Goal: Task Accomplishment & Management: Use online tool/utility

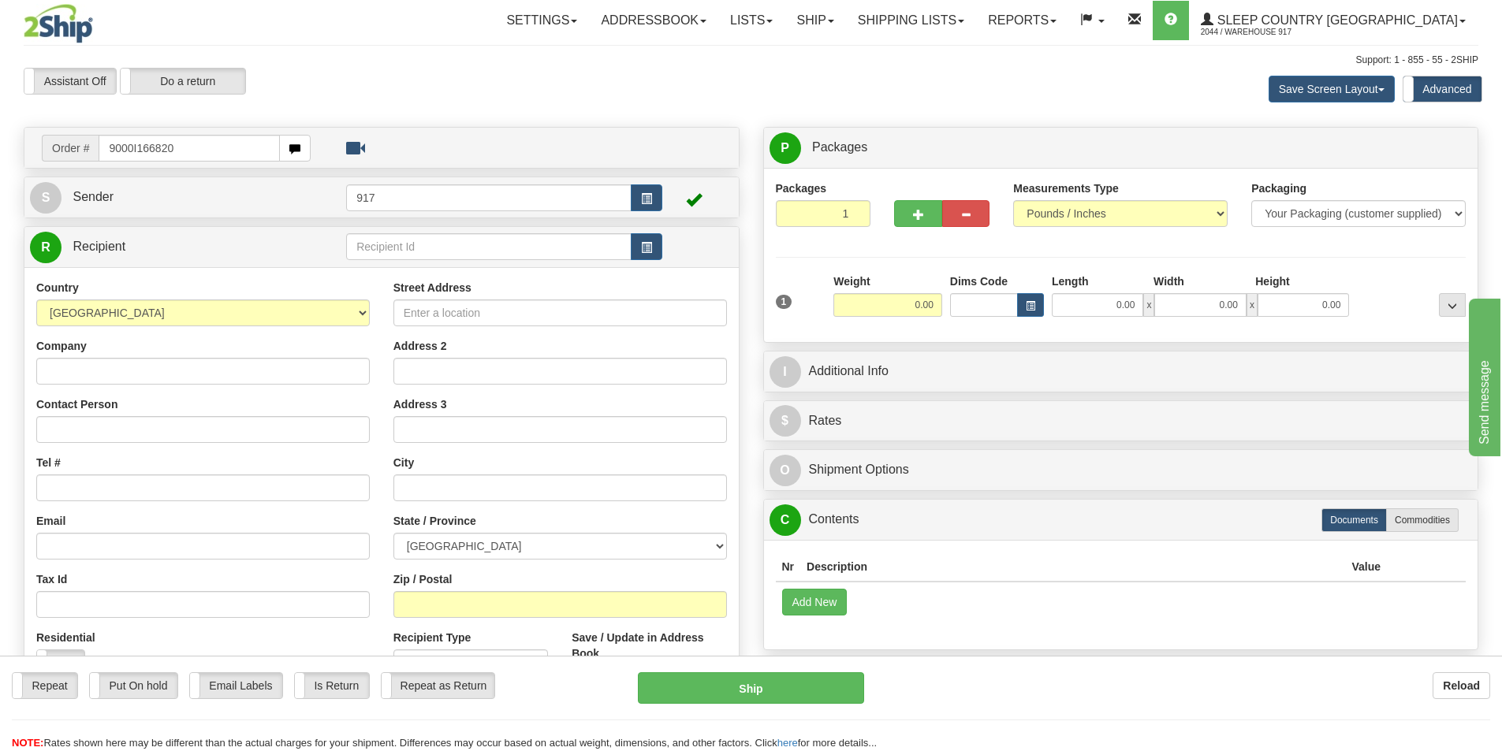
type input "9000I166820"
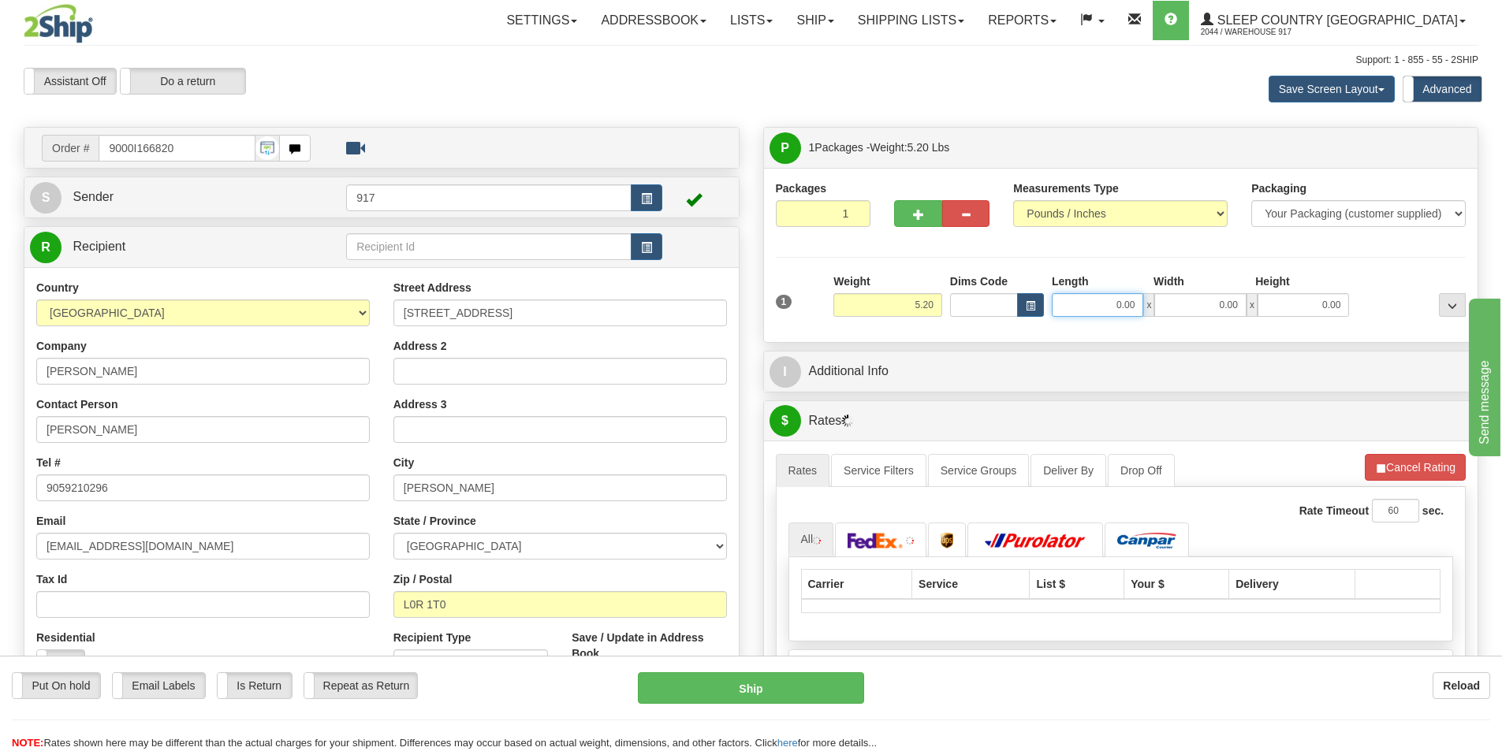
click at [1116, 304] on input "0.00" at bounding box center [1097, 305] width 91 height 24
type input "16.00"
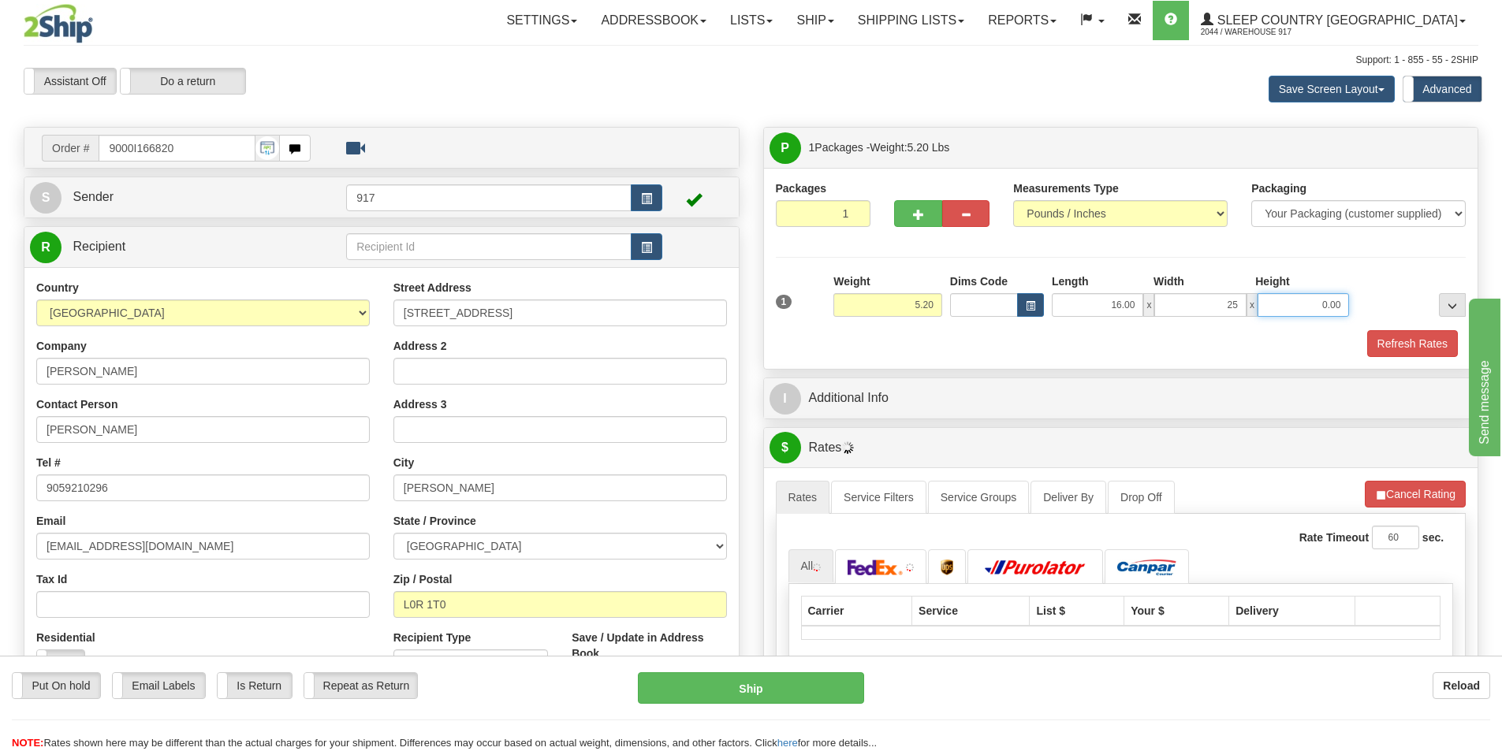
type input "25.00"
type input "7.00"
click at [1382, 330] on div "Packaging Your Packaging (customer supplied) Envelope (carrier supplied) Pack (…" at bounding box center [1149, 330] width 640 height 1
click at [1352, 334] on div "Refresh Rates" at bounding box center [1121, 343] width 699 height 27
click at [1392, 344] on button "Refresh Rates" at bounding box center [1412, 343] width 91 height 27
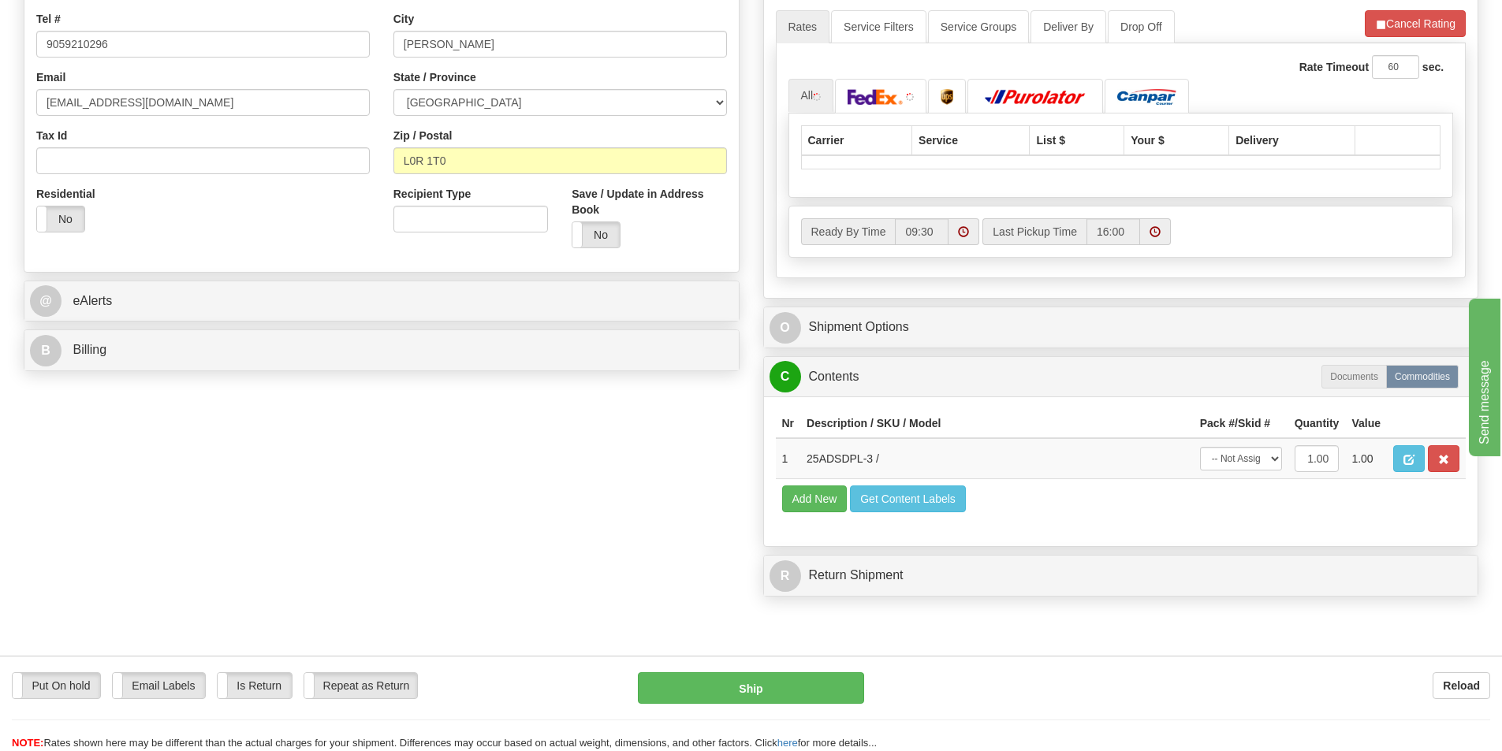
scroll to position [237, 0]
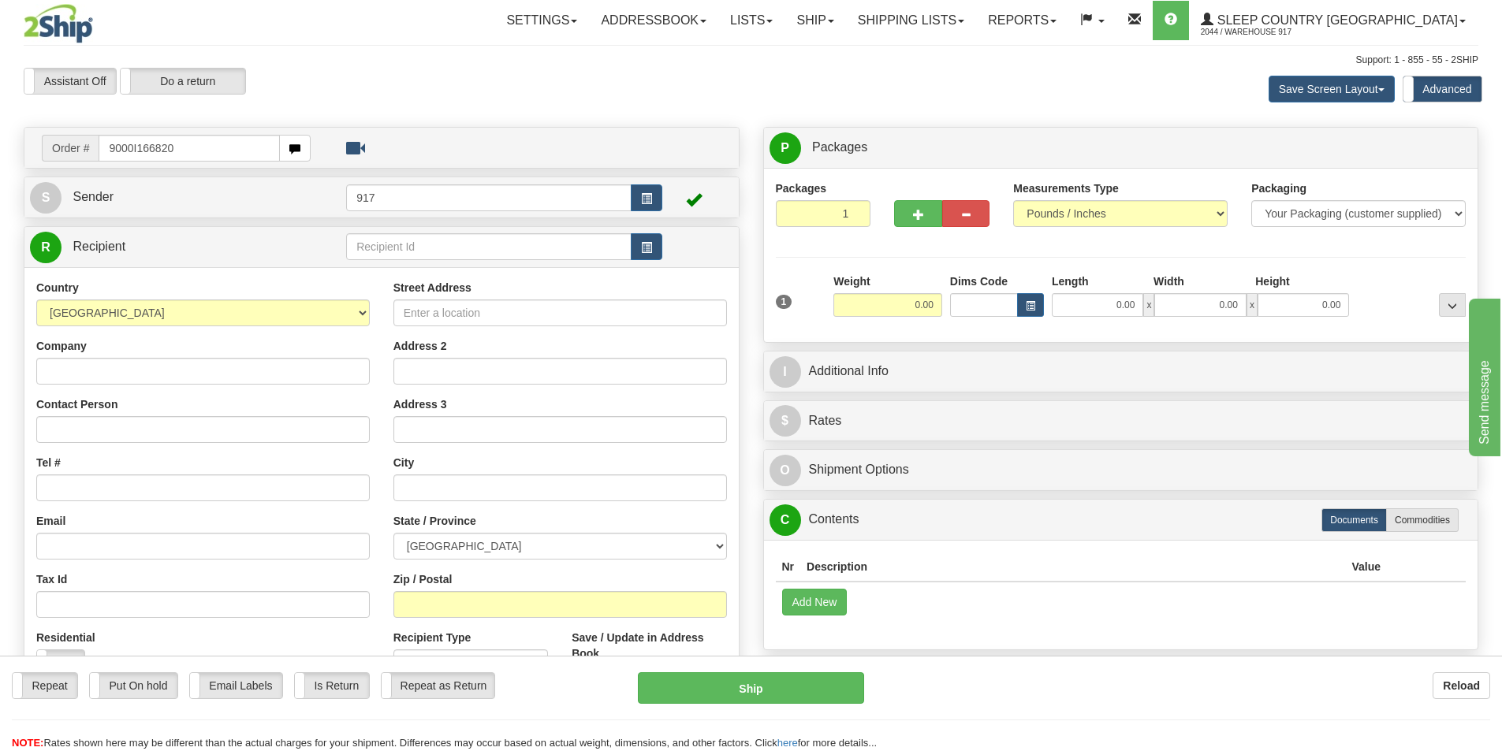
type input "9000I166820"
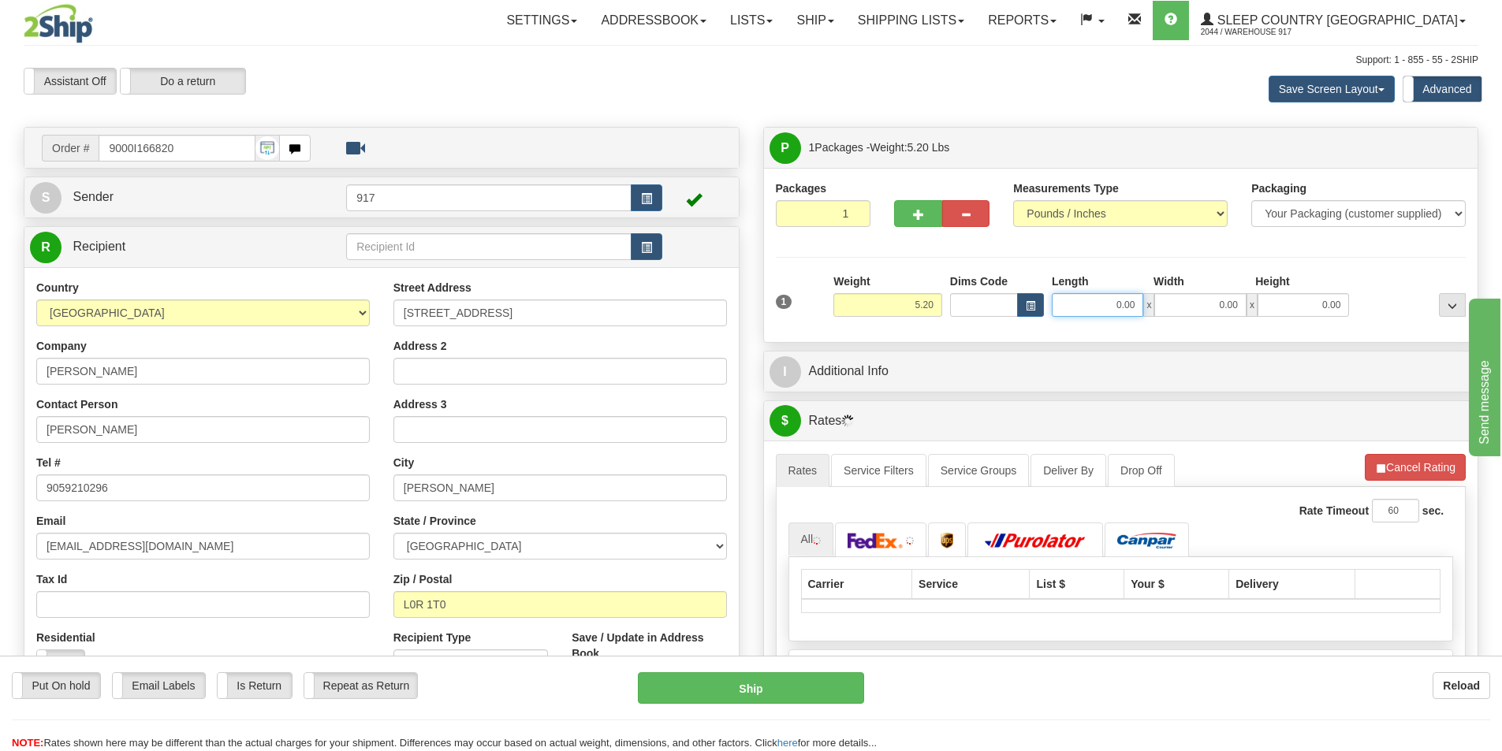
click at [1086, 304] on input "0.00" at bounding box center [1097, 305] width 91 height 24
type input "16.00"
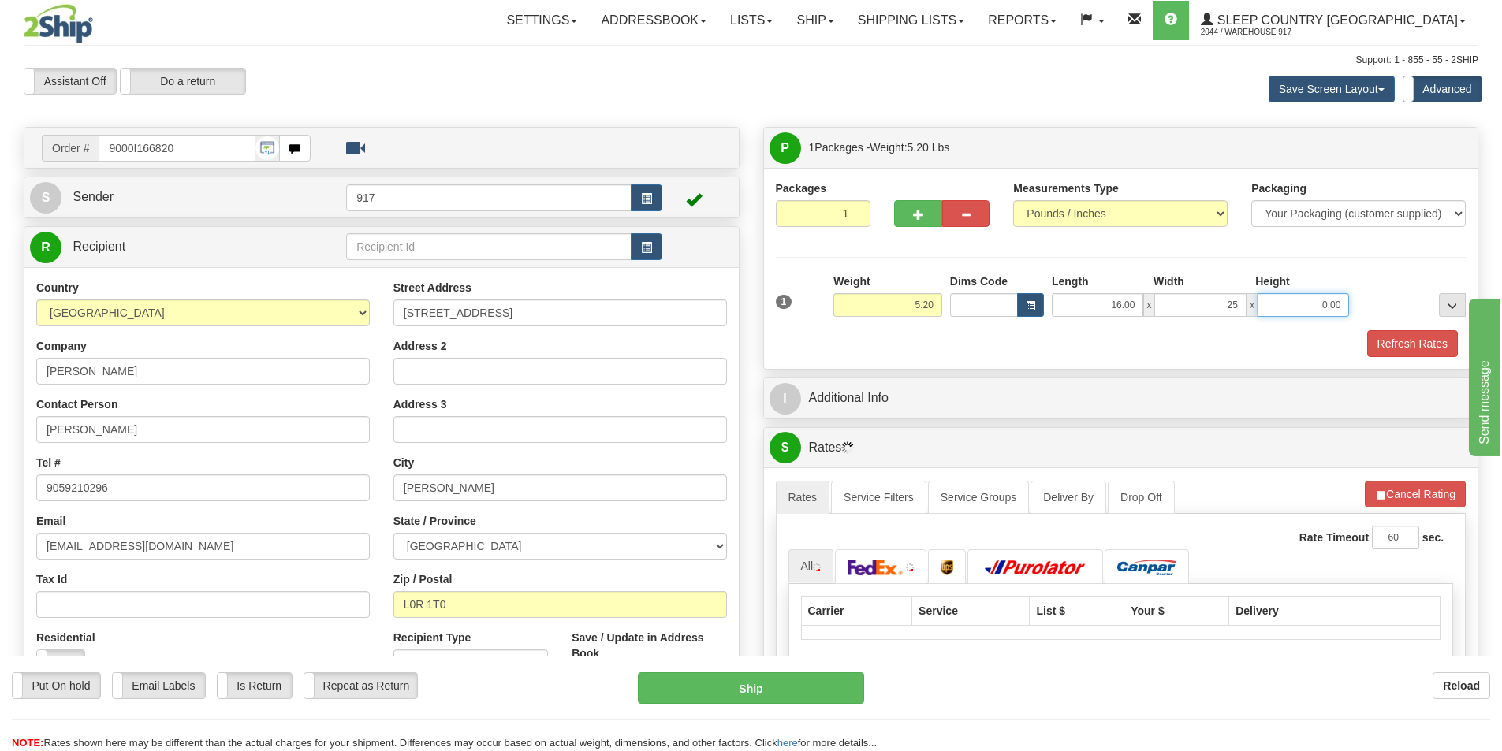
type input "25.00"
type input "7.00"
click at [1396, 350] on button "Refresh Rates" at bounding box center [1412, 343] width 91 height 27
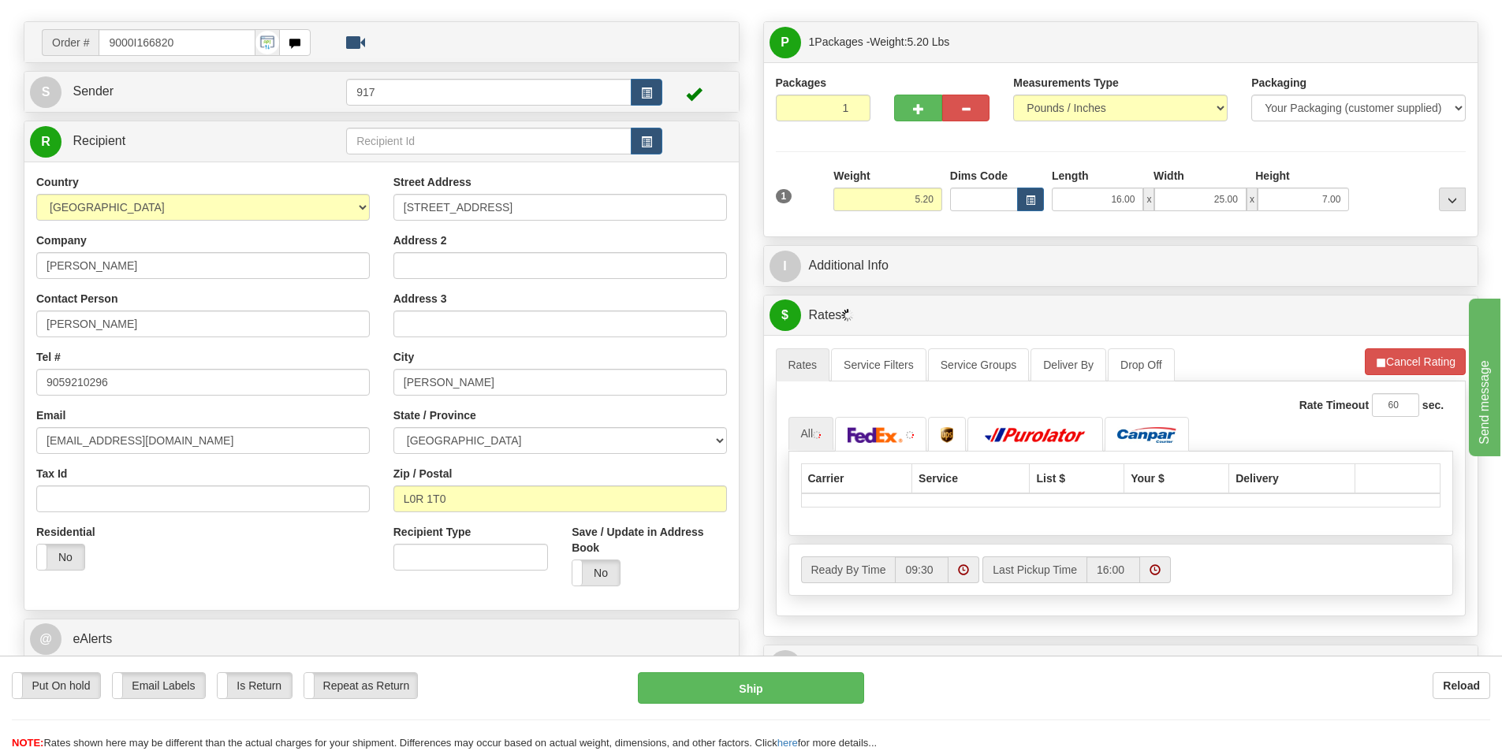
scroll to position [237, 0]
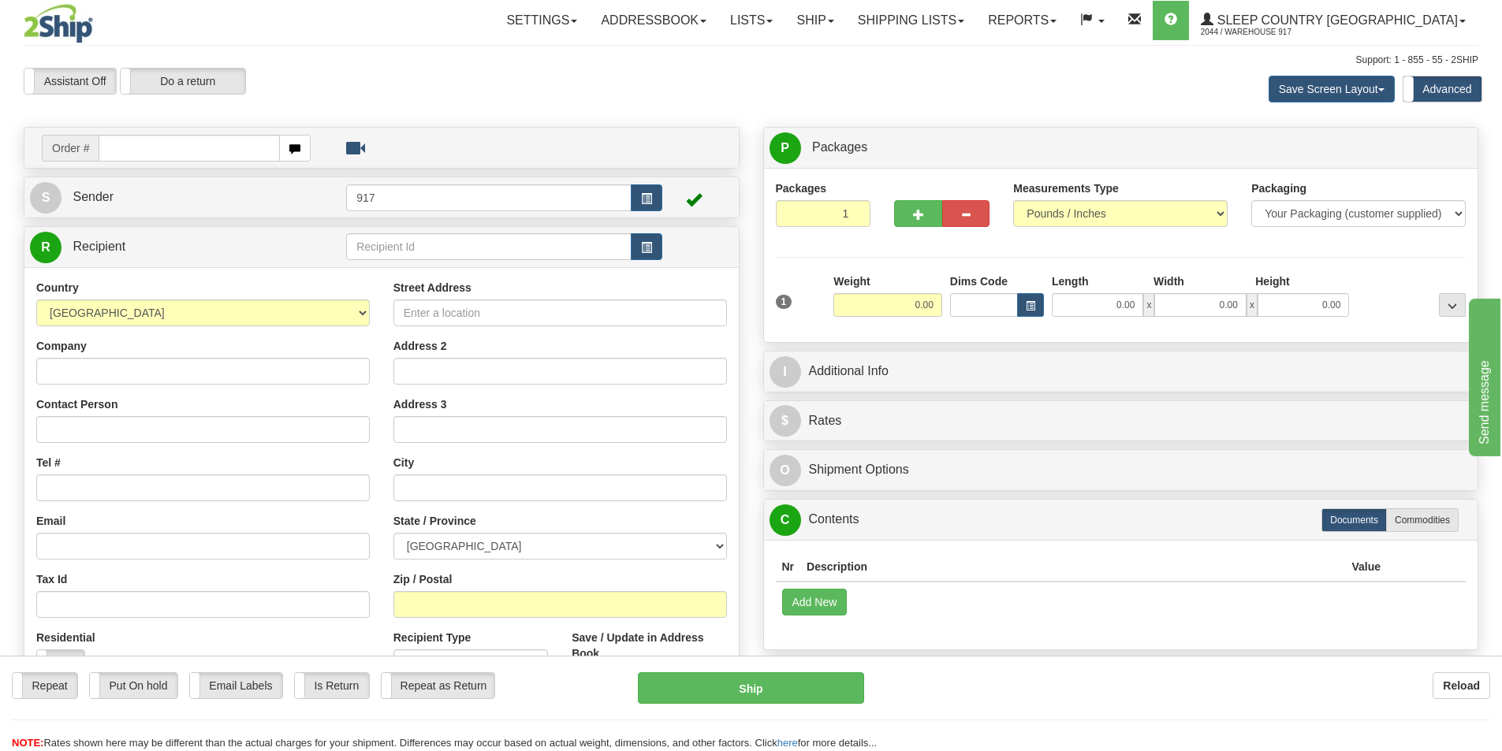
click at [215, 147] on input "text" at bounding box center [189, 148] width 181 height 27
click at [222, 151] on input "9000I166820" at bounding box center [189, 148] width 181 height 27
type input "9000I166820"
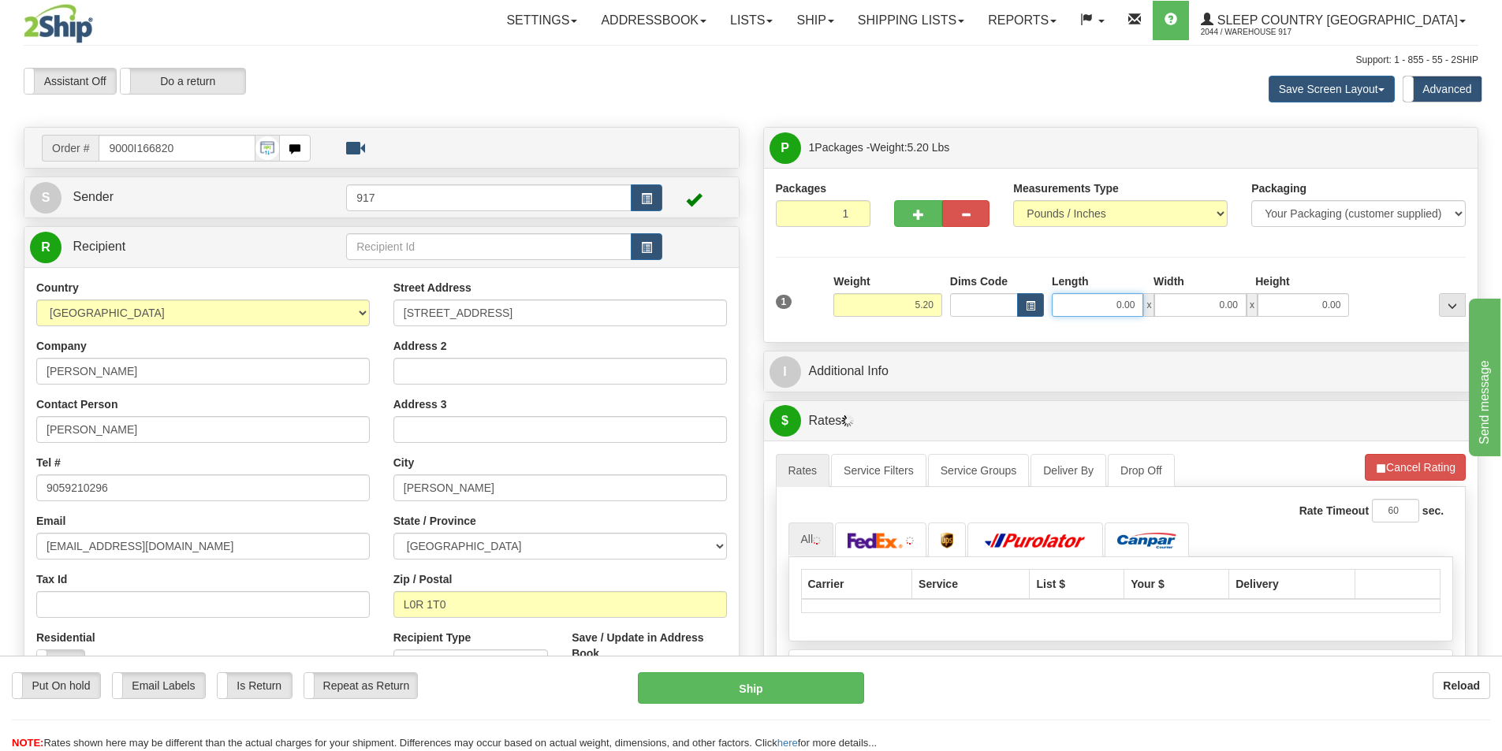
click at [1090, 300] on input "0.00" at bounding box center [1097, 305] width 91 height 24
type input "16.00"
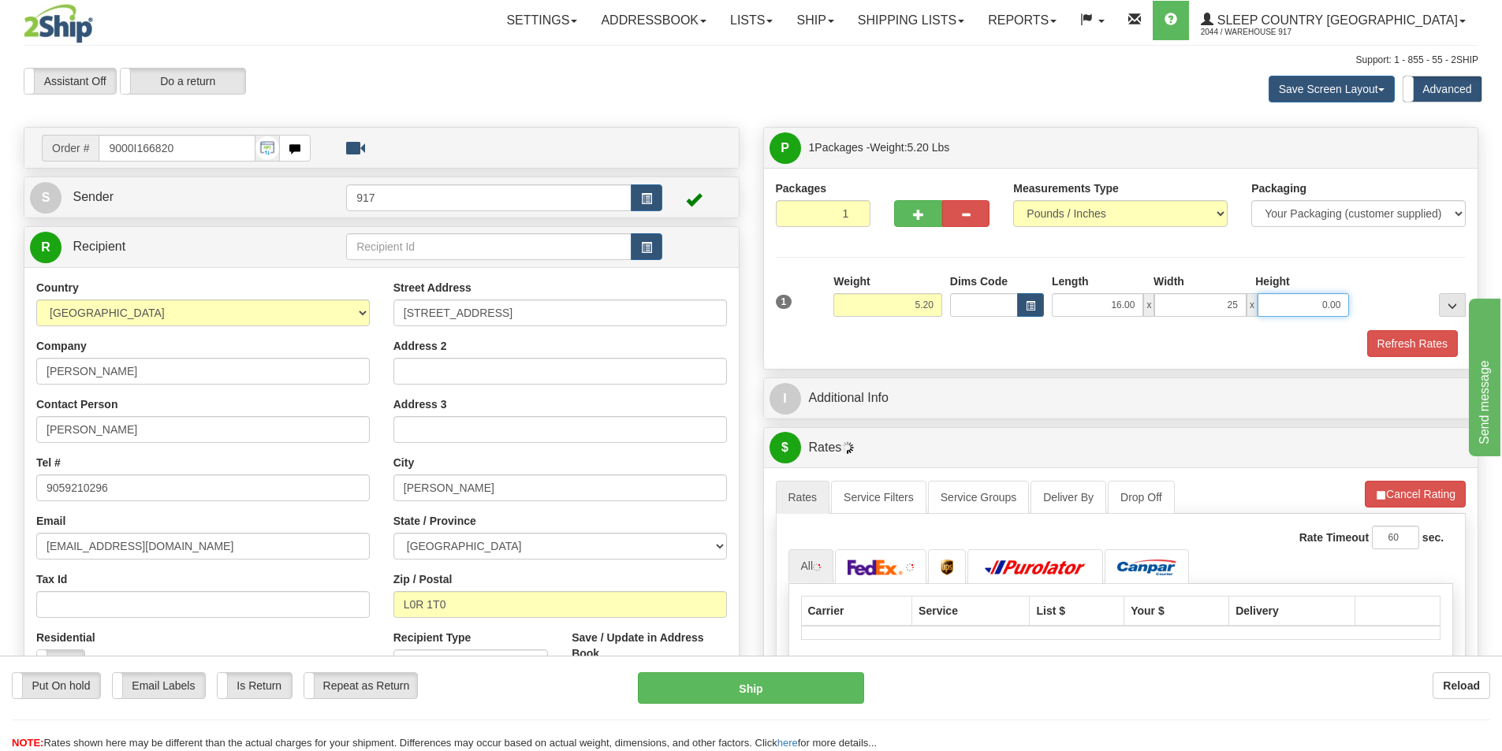
type input "25.00"
type input "7.00"
click at [1394, 333] on button "Refresh Rates" at bounding box center [1412, 343] width 91 height 27
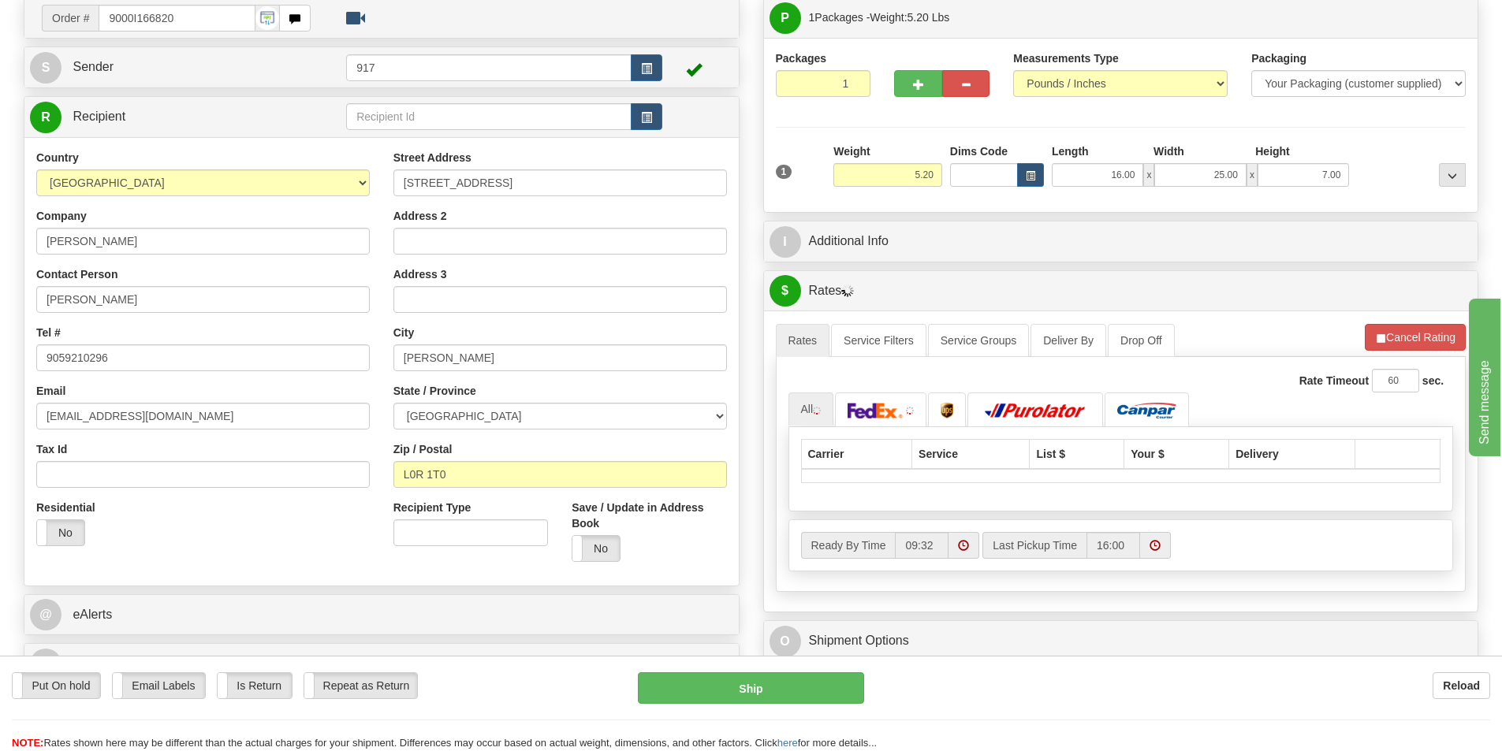
scroll to position [158, 0]
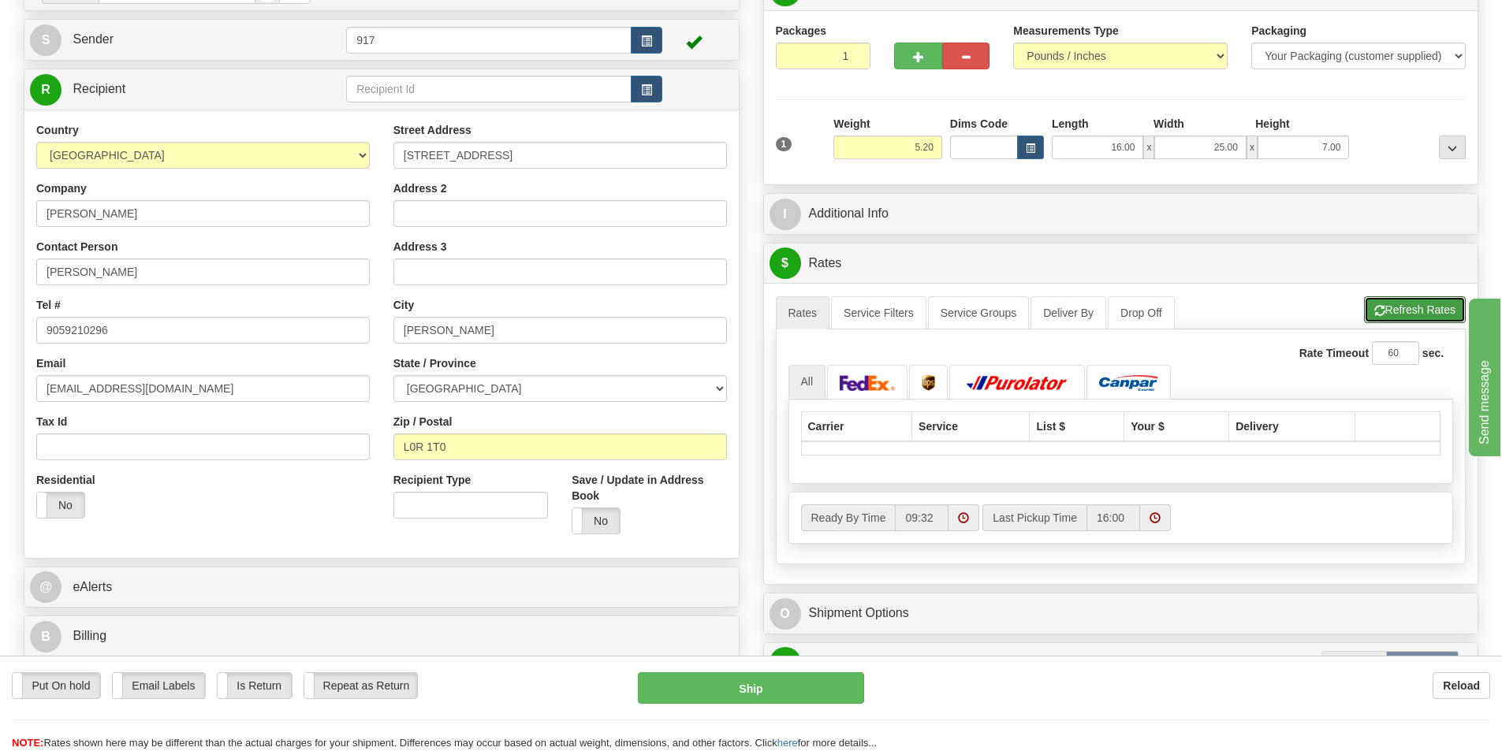
click at [1402, 304] on button "Refresh Rates" at bounding box center [1415, 309] width 102 height 27
